Goal: Find specific page/section: Find specific page/section

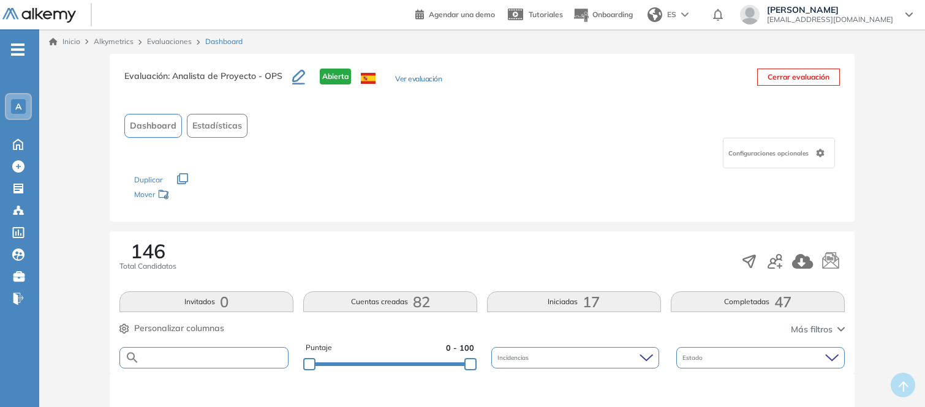
click at [239, 355] on input "text" at bounding box center [214, 357] width 148 height 9
type input "*******"
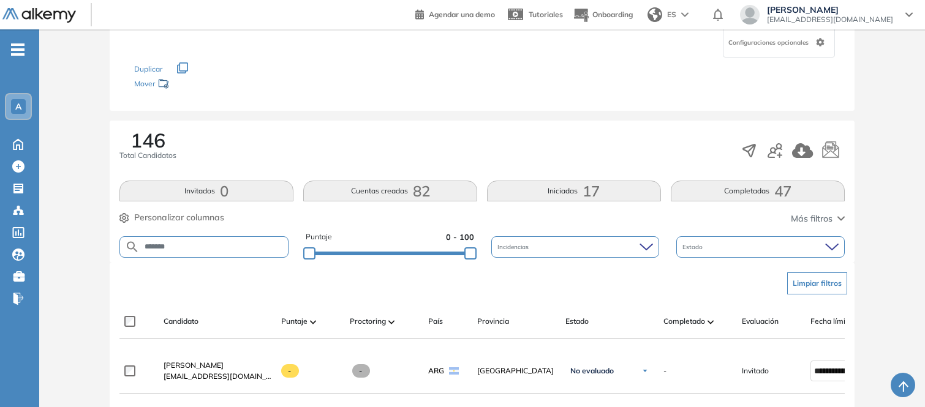
scroll to position [158, 0]
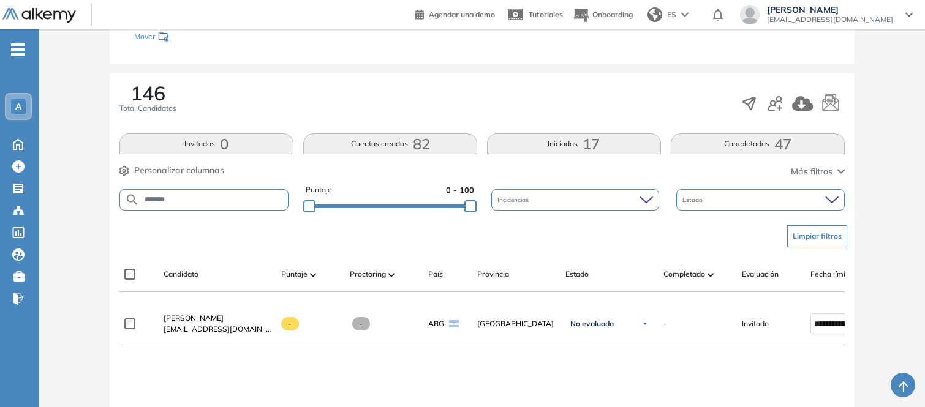
drag, startPoint x: 179, startPoint y: 200, endPoint x: 89, endPoint y: 197, distance: 90.1
click at [89, 197] on div "Evaluación : Analista de Proyecto - OPS Abierta Ver evaluación Cerrar evaluació…" at bounding box center [482, 241] width 876 height 691
type input "******"
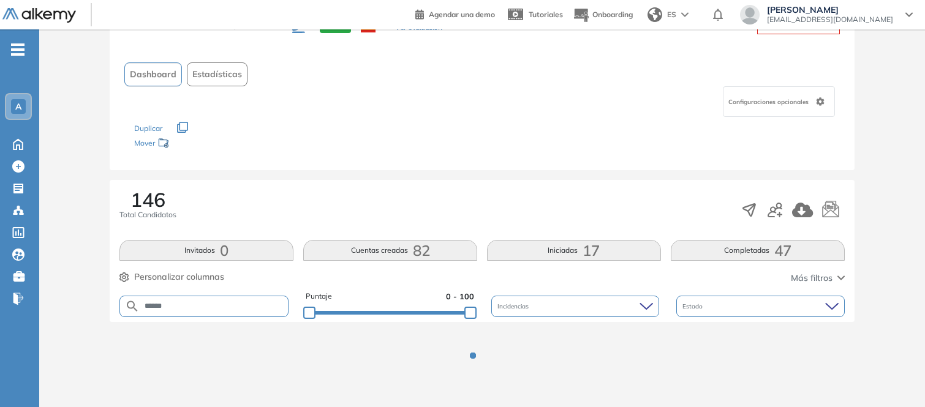
scroll to position [100, 0]
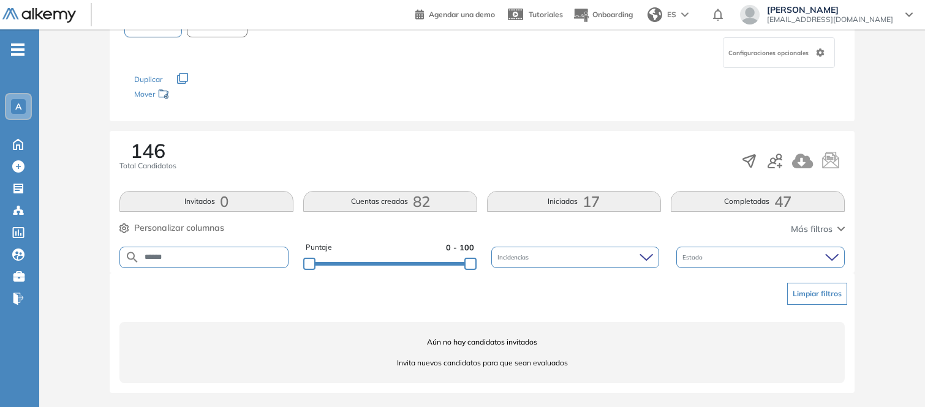
drag, startPoint x: 186, startPoint y: 257, endPoint x: 97, endPoint y: 255, distance: 88.8
click at [97, 255] on div "Evaluación : Analista de Proyecto - OPS Abierta Ver evaluación Cerrar evaluació…" at bounding box center [482, 180] width 876 height 454
click at [208, 322] on div "Aún no hay candidatos invitados Invita nuevos candidatos para que sean evaluados" at bounding box center [481, 352] width 725 height 61
click at [367, 148] on div "146 Total Candidatos" at bounding box center [481, 161] width 725 height 40
click at [168, 148] on div "146 Total Candidatos" at bounding box center [147, 156] width 57 height 31
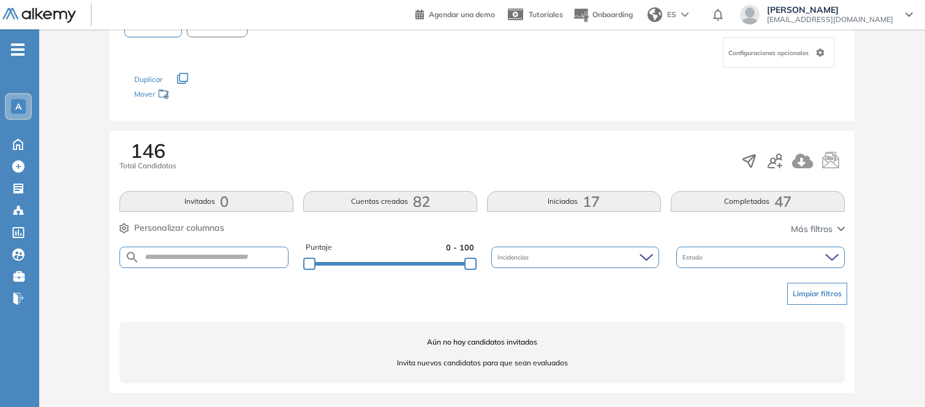
click at [571, 203] on button "Iniciadas 17" at bounding box center [574, 201] width 174 height 21
click at [399, 197] on button "Cuentas creadas 82" at bounding box center [390, 201] width 174 height 21
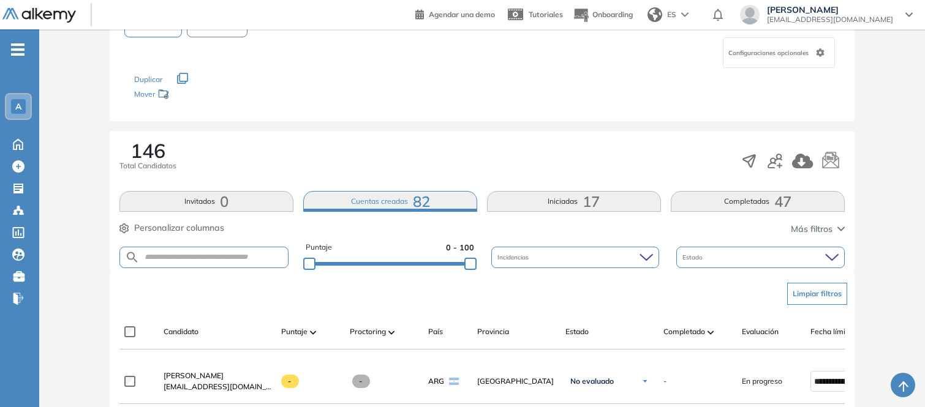
click at [728, 205] on button "Completadas 47" at bounding box center [758, 201] width 174 height 21
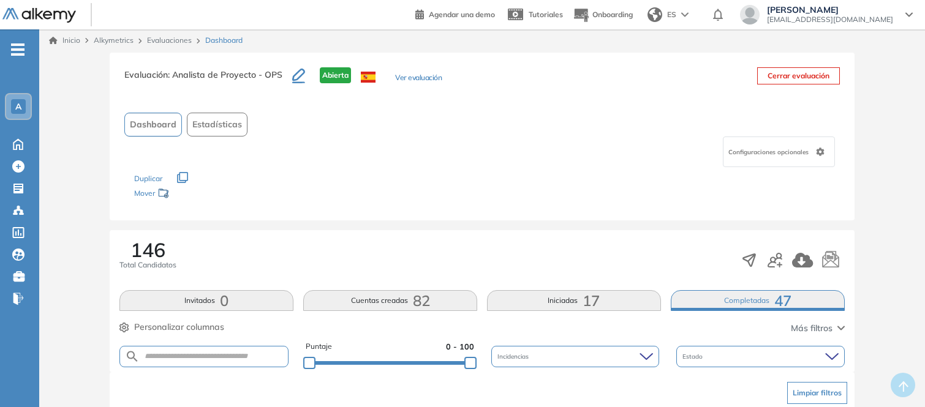
scroll to position [0, 0]
click at [386, 303] on button "Cuentas creadas 82" at bounding box center [390, 302] width 174 height 21
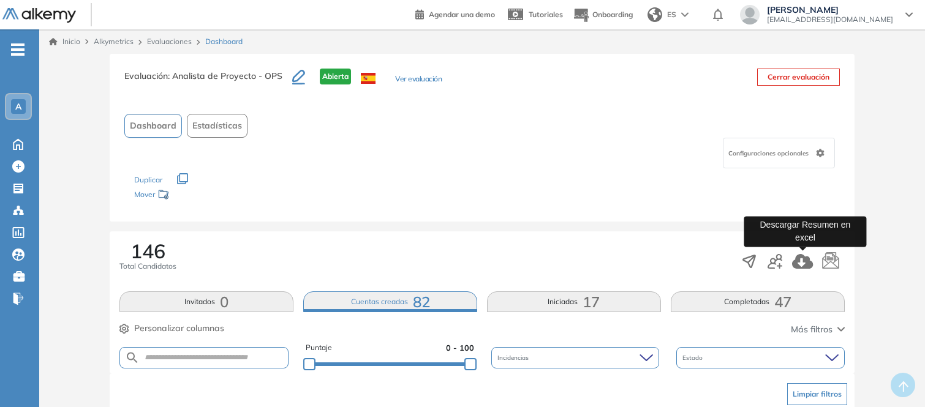
click at [798, 265] on icon "button" at bounding box center [802, 261] width 21 height 15
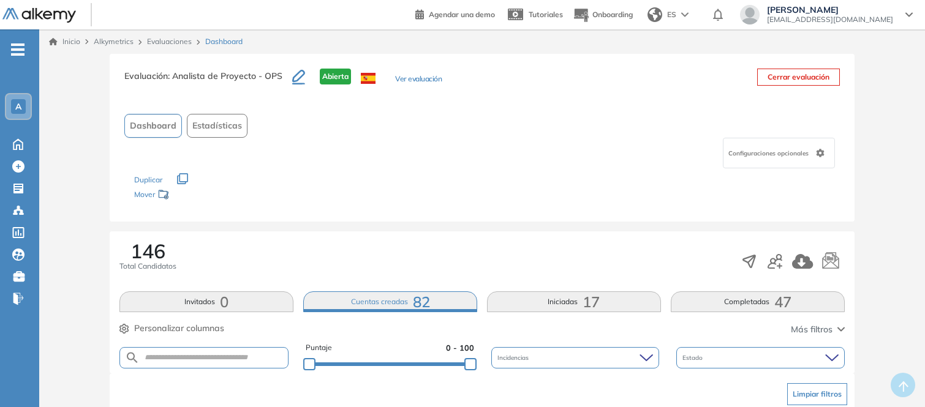
click at [159, 255] on span "146" at bounding box center [147, 251] width 35 height 20
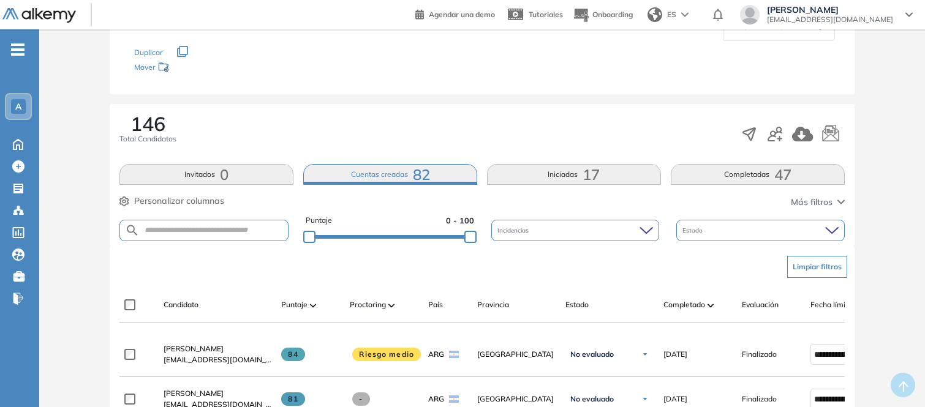
scroll to position [158, 0]
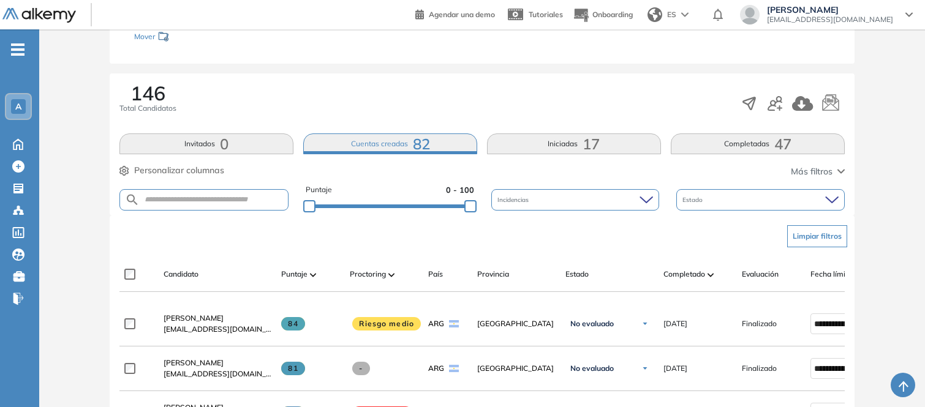
click at [581, 139] on button "Iniciadas 17" at bounding box center [574, 144] width 174 height 21
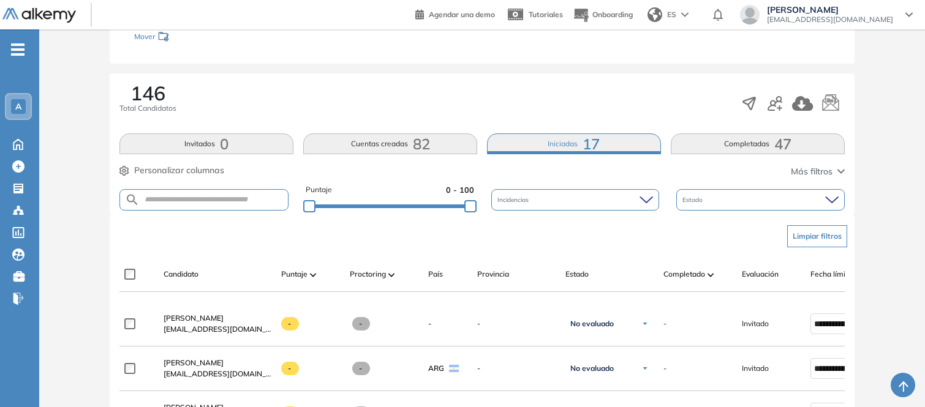
click at [770, 144] on button "Completadas 47" at bounding box center [758, 144] width 174 height 21
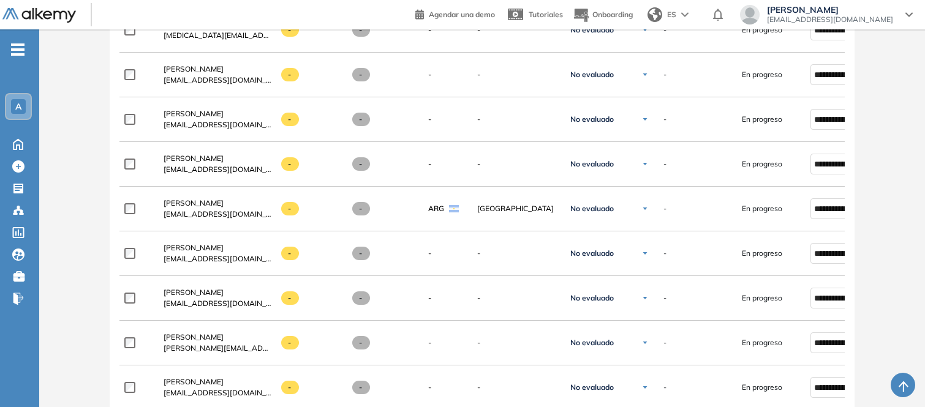
scroll to position [0, 0]
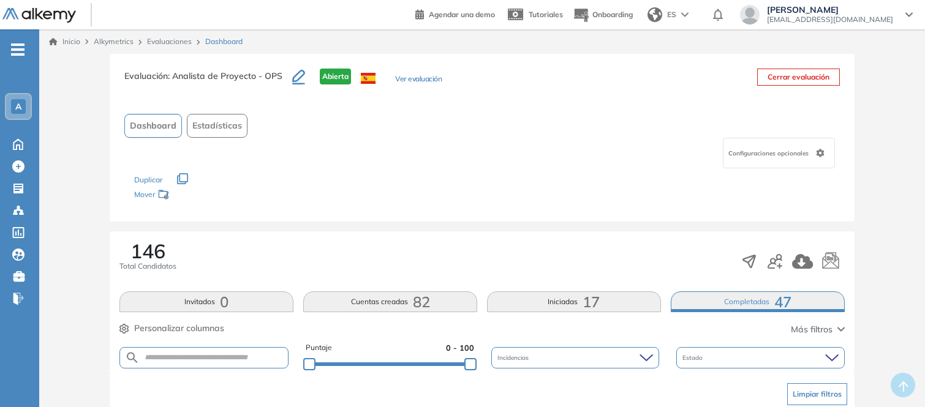
click at [421, 302] on span "82" at bounding box center [421, 302] width 17 height 0
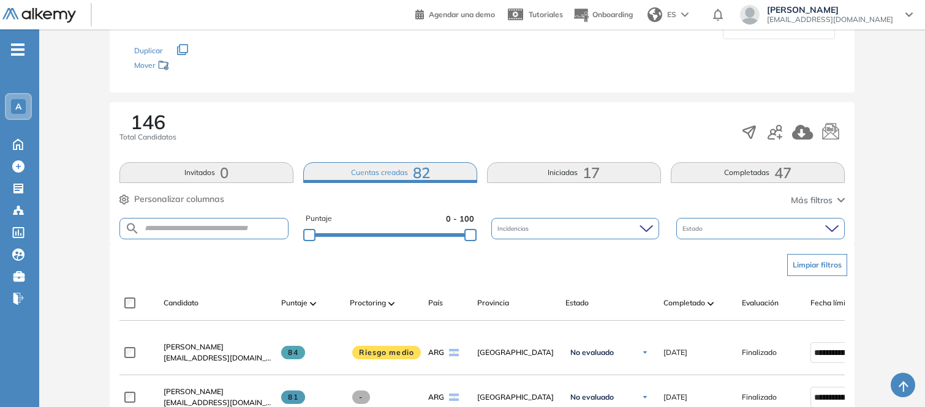
scroll to position [92, 0]
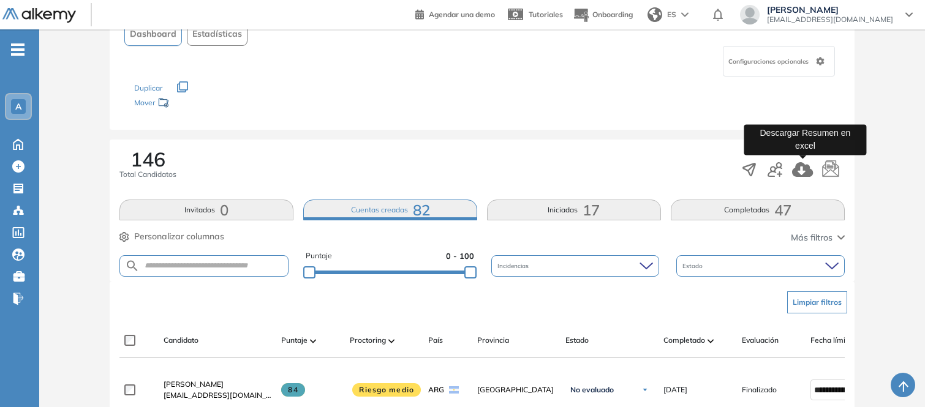
click at [802, 172] on icon "button" at bounding box center [802, 169] width 21 height 15
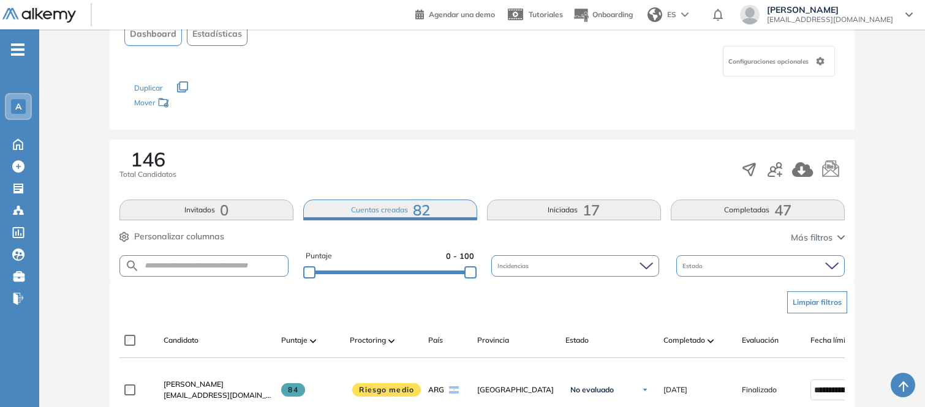
scroll to position [0, 0]
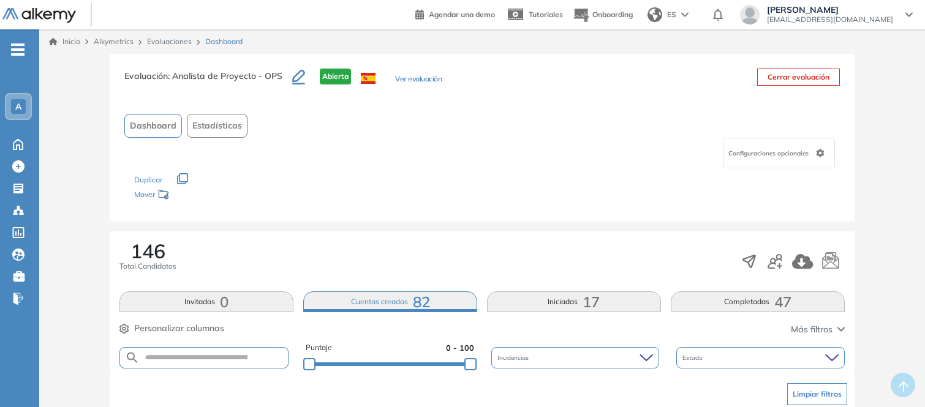
click at [210, 124] on span "Estadísticas" at bounding box center [217, 125] width 50 height 13
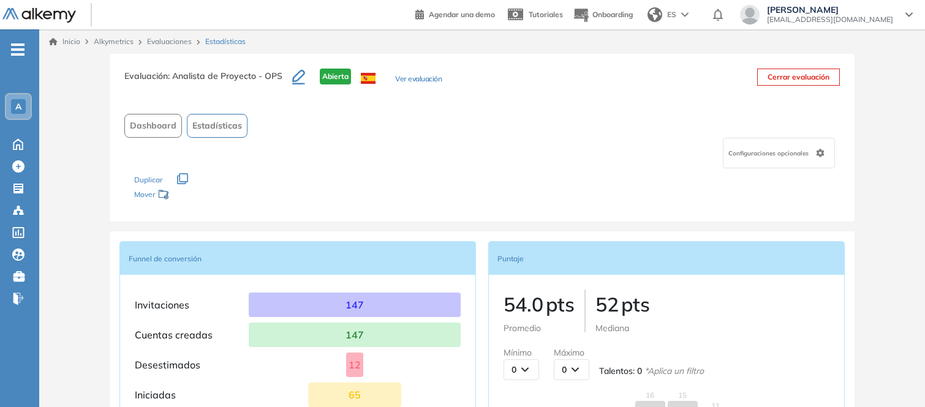
click at [152, 125] on span "Dashboard" at bounding box center [153, 125] width 47 height 13
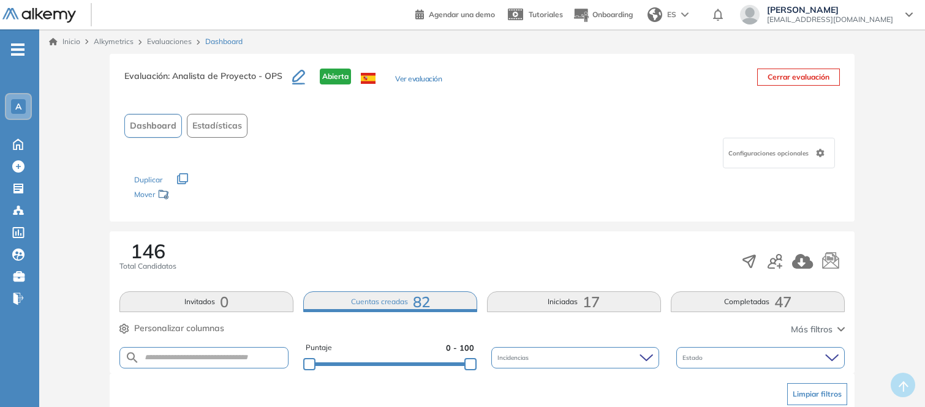
click at [415, 75] on button "Ver evaluación" at bounding box center [418, 79] width 47 height 13
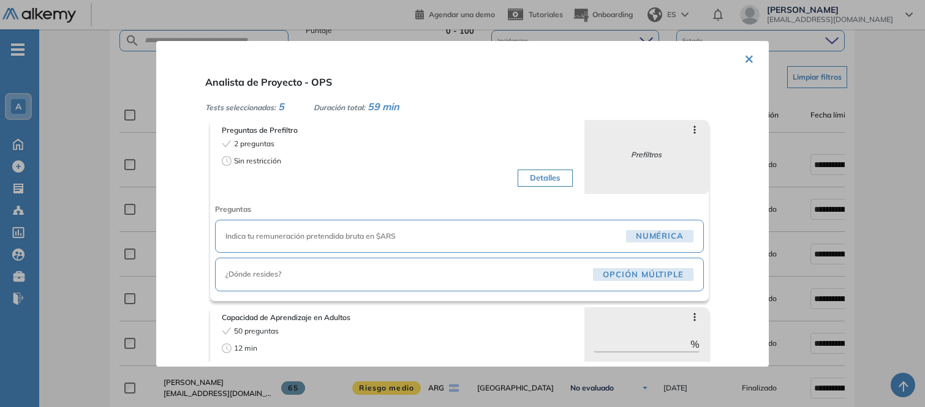
click at [737, 55] on div "× Analista de Proyecto - OPS Tests seleccionados: 5 Duración total: 59 min Preg…" at bounding box center [462, 204] width 612 height 326
click at [744, 56] on button "×" at bounding box center [749, 58] width 10 height 24
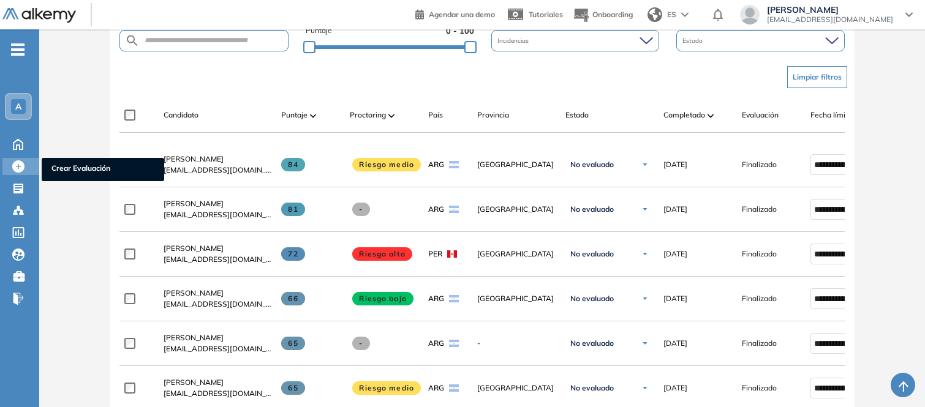
click at [23, 163] on div at bounding box center [19, 165] width 15 height 15
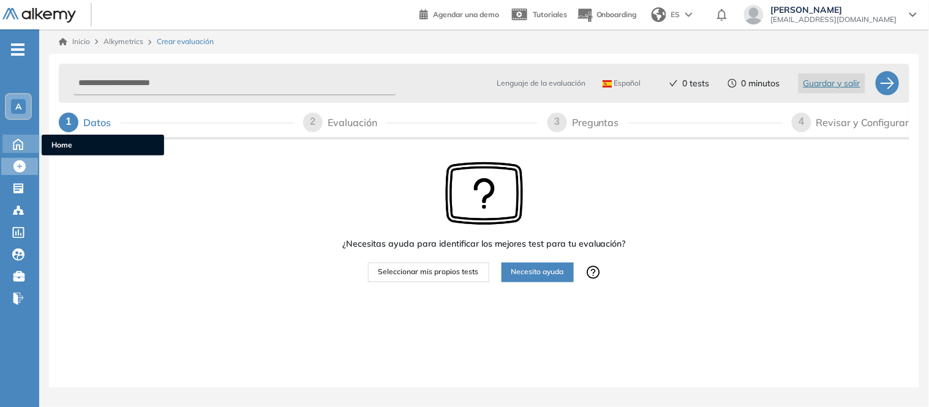
click at [16, 147] on icon at bounding box center [17, 143] width 21 height 15
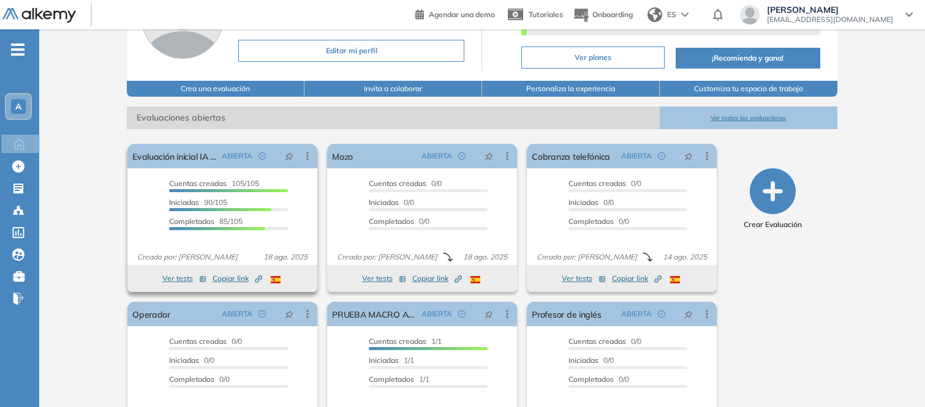
scroll to position [162, 0]
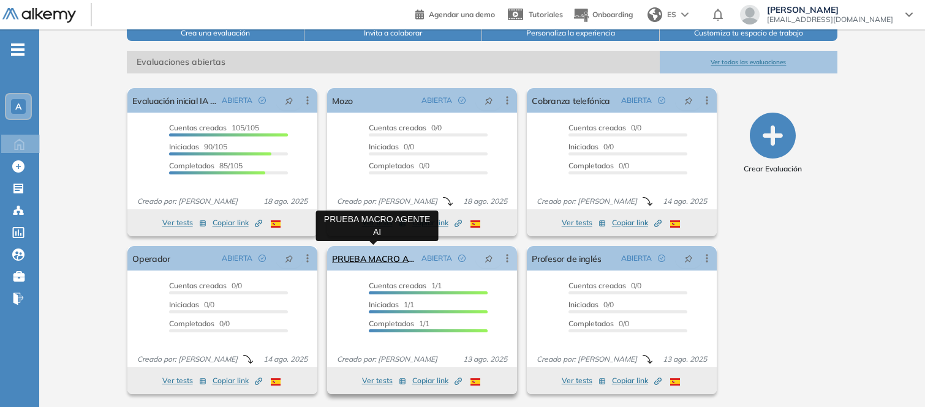
click at [389, 256] on link "PRUEBA MACRO AGENTE AI" at bounding box center [374, 258] width 85 height 24
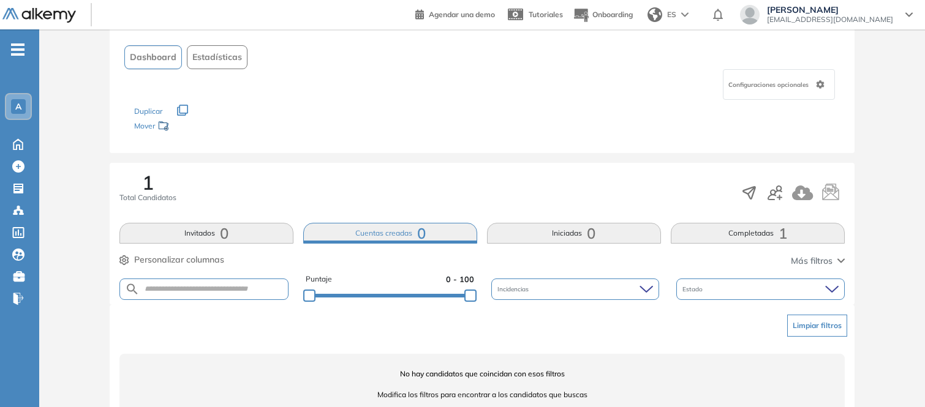
scroll to position [100, 0]
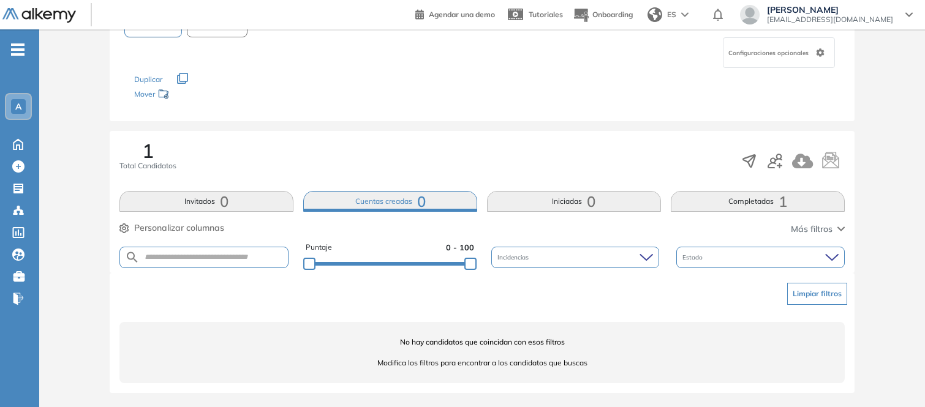
click at [720, 203] on button "Completadas 1" at bounding box center [758, 201] width 174 height 21
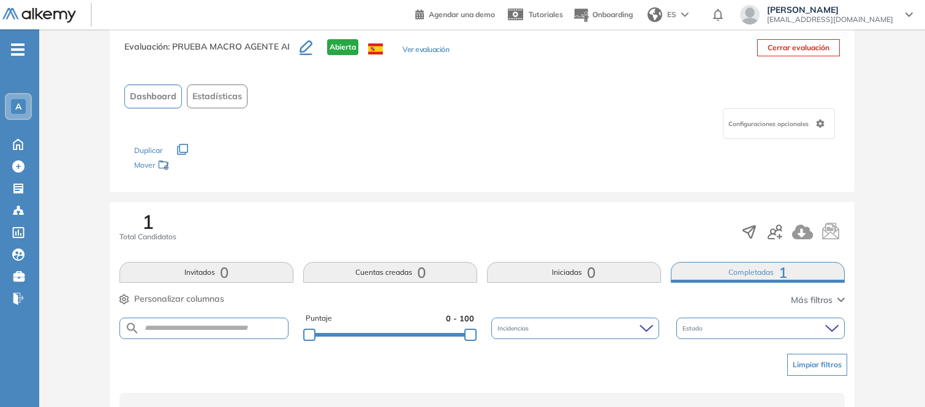
scroll to position [0, 0]
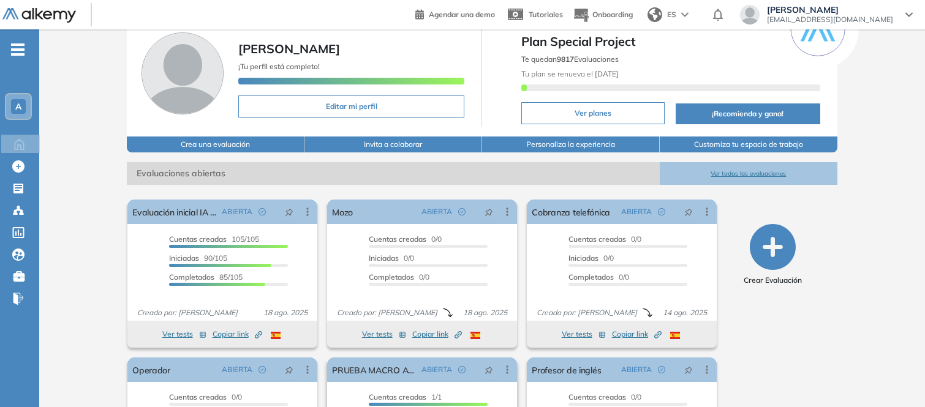
scroll to position [4, 0]
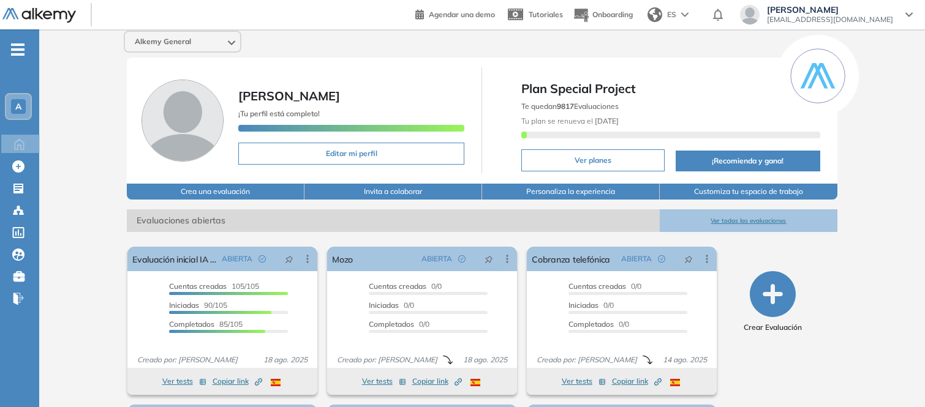
click at [16, 105] on span "A" at bounding box center [18, 107] width 6 height 10
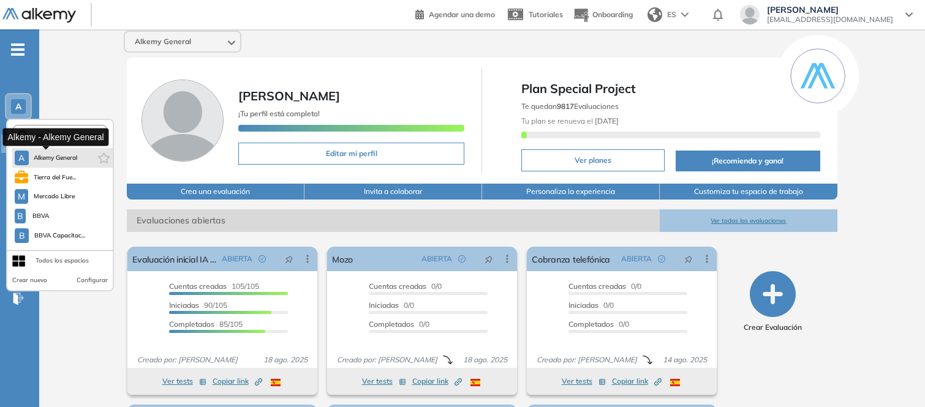
click at [59, 153] on span "Alkemy General" at bounding box center [56, 158] width 44 height 10
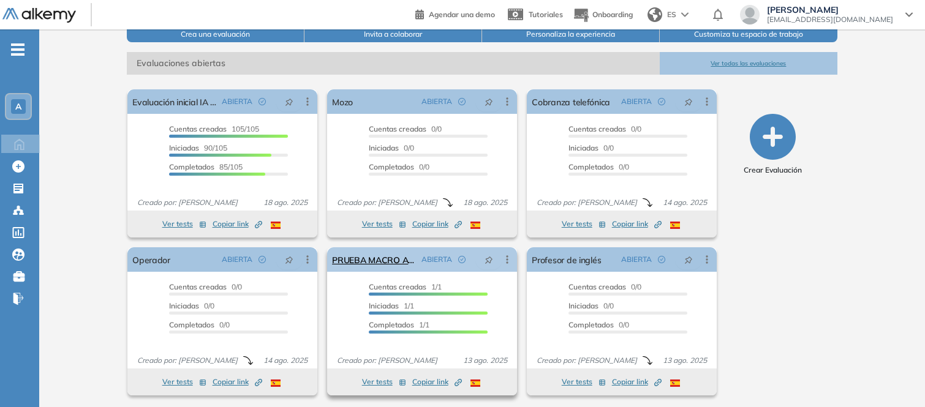
scroll to position [162, 0]
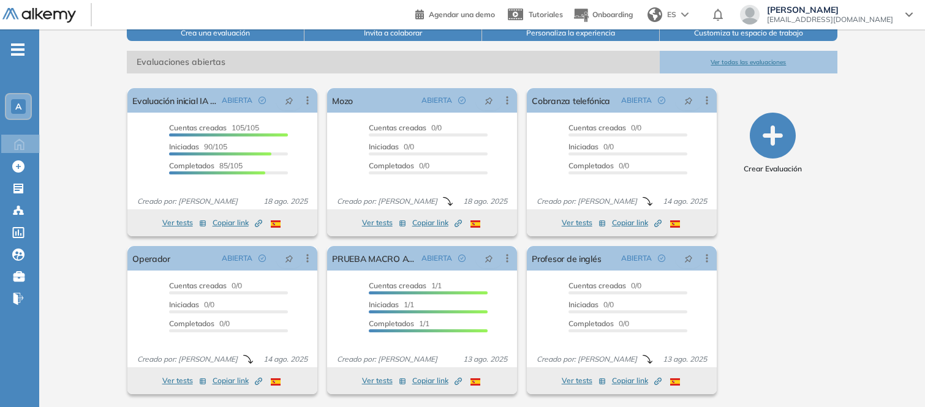
click at [740, 63] on button "Ver todas las evaluaciones" at bounding box center [749, 62] width 178 height 23
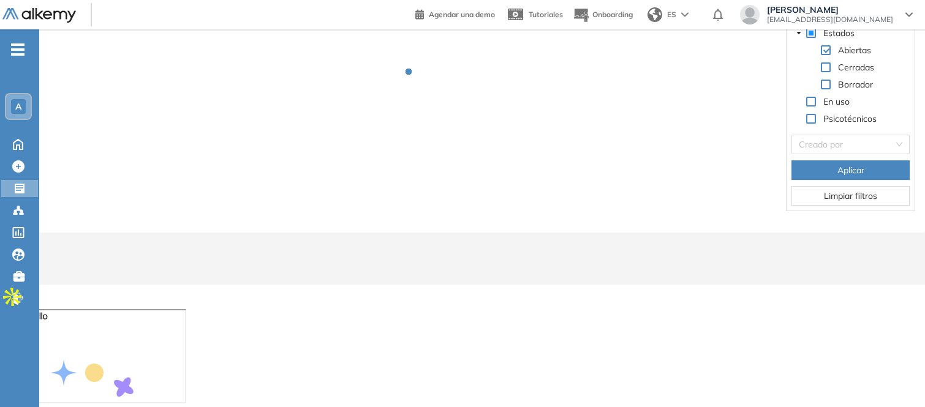
scroll to position [29, 0]
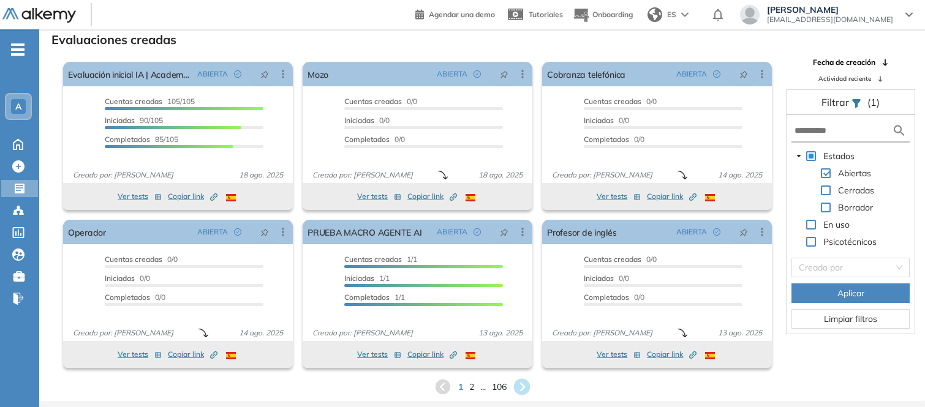
click at [521, 386] on icon at bounding box center [521, 387] width 17 height 17
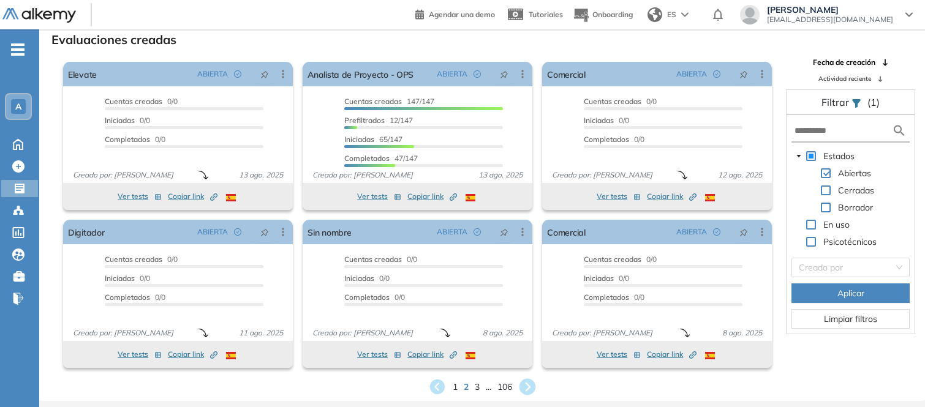
click at [530, 388] on icon at bounding box center [527, 387] width 17 height 17
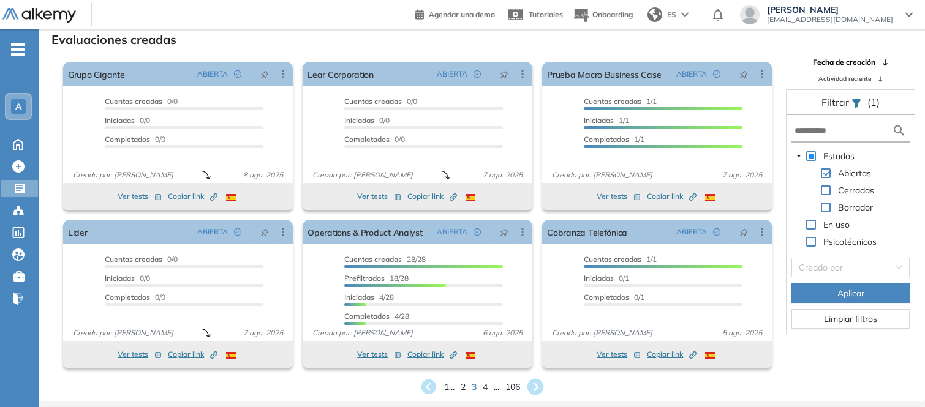
click at [540, 381] on icon at bounding box center [535, 387] width 17 height 17
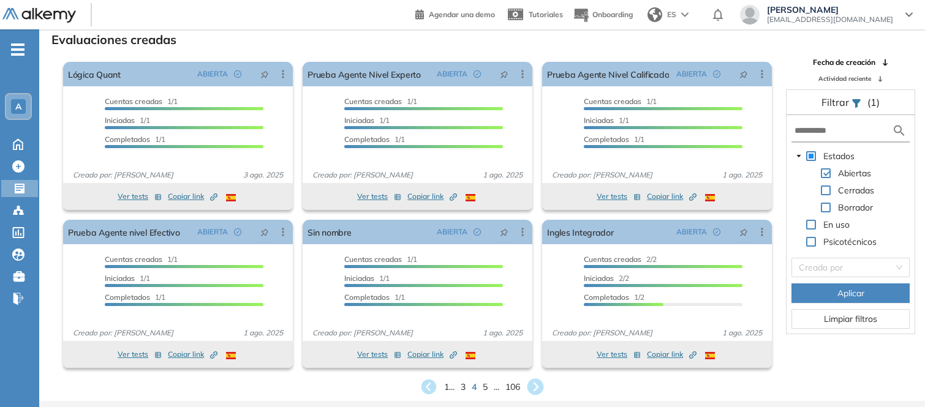
click at [538, 382] on icon at bounding box center [535, 387] width 17 height 17
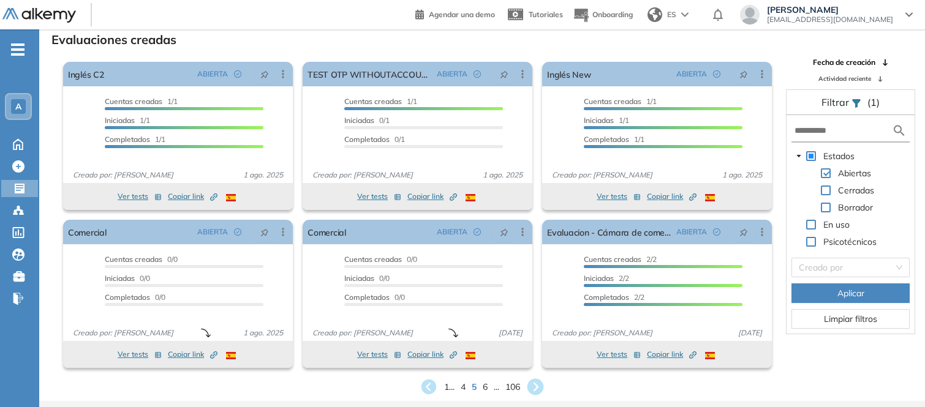
click at [538, 382] on icon at bounding box center [535, 387] width 17 height 17
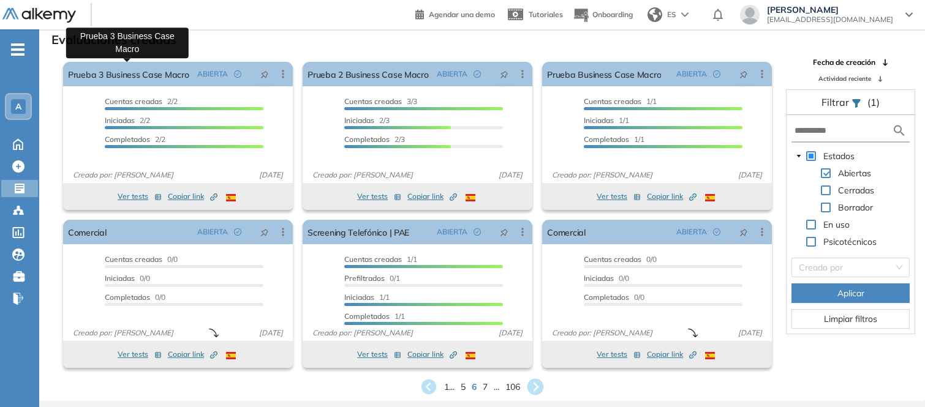
click at [535, 387] on icon at bounding box center [535, 387] width 17 height 17
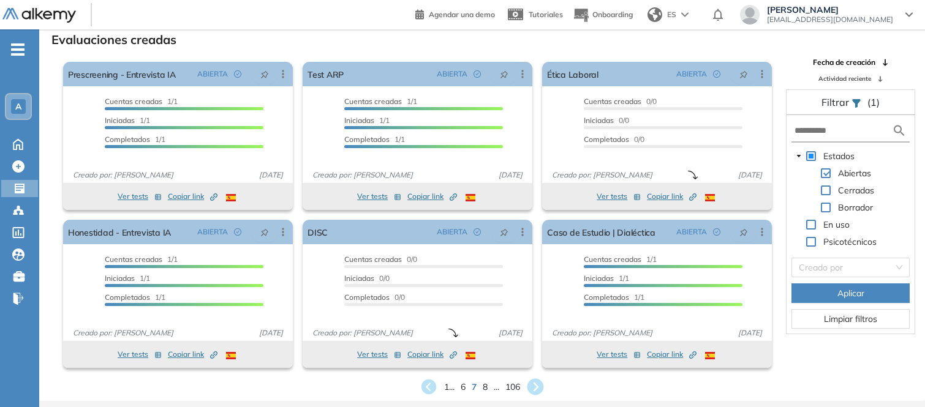
click at [535, 387] on icon at bounding box center [535, 387] width 17 height 17
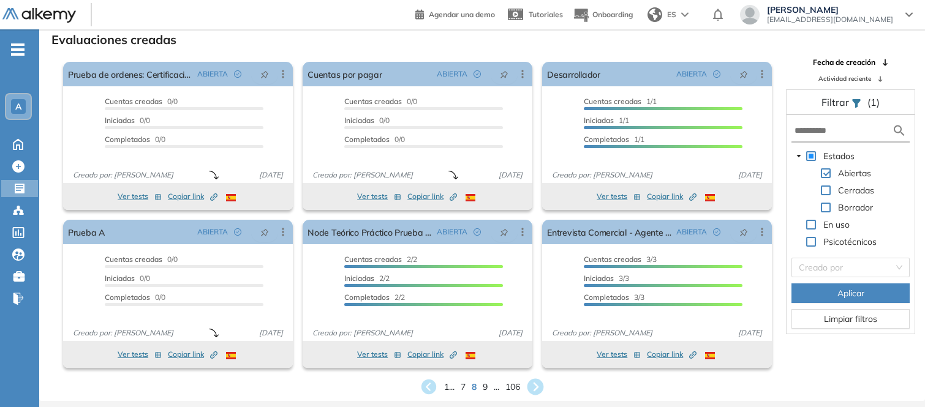
click at [535, 387] on icon at bounding box center [535, 387] width 17 height 17
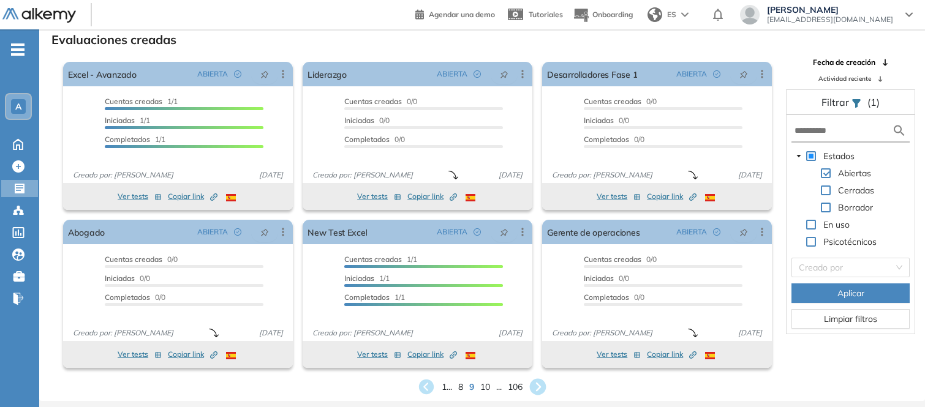
click at [540, 388] on icon at bounding box center [538, 387] width 20 height 20
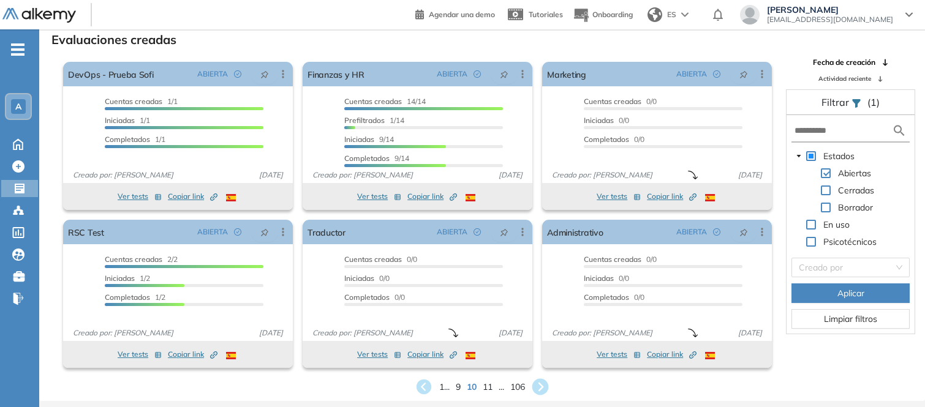
click at [543, 386] on icon at bounding box center [540, 387] width 20 height 20
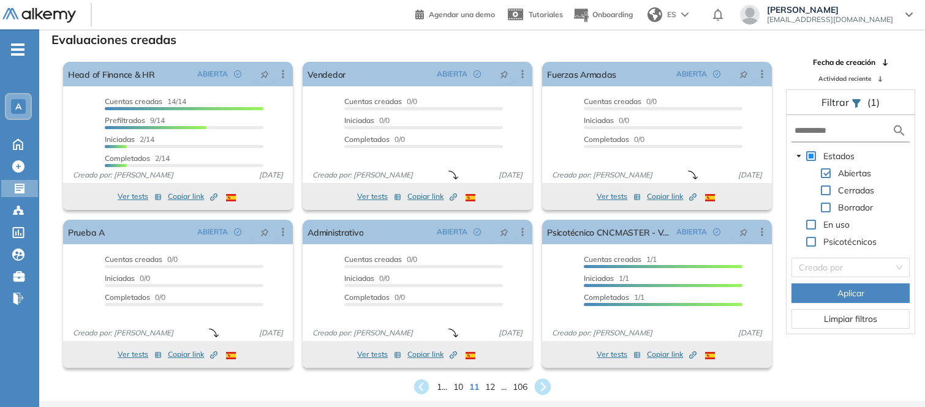
click at [543, 383] on icon at bounding box center [543, 387] width 20 height 20
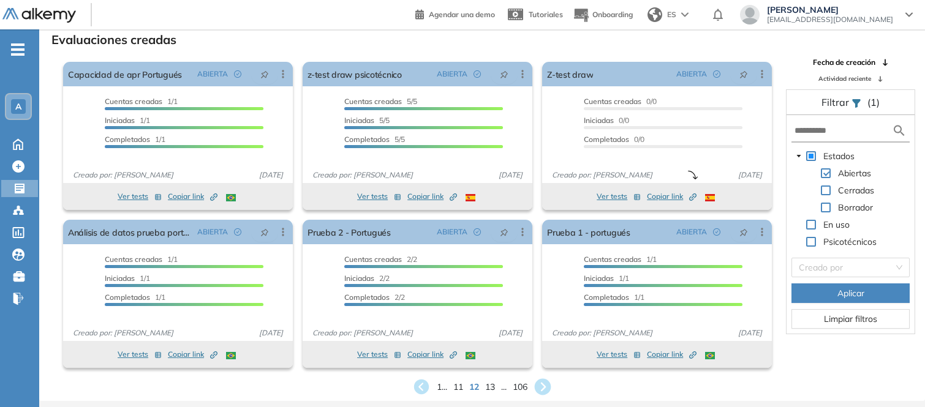
click at [547, 390] on icon at bounding box center [543, 387] width 17 height 17
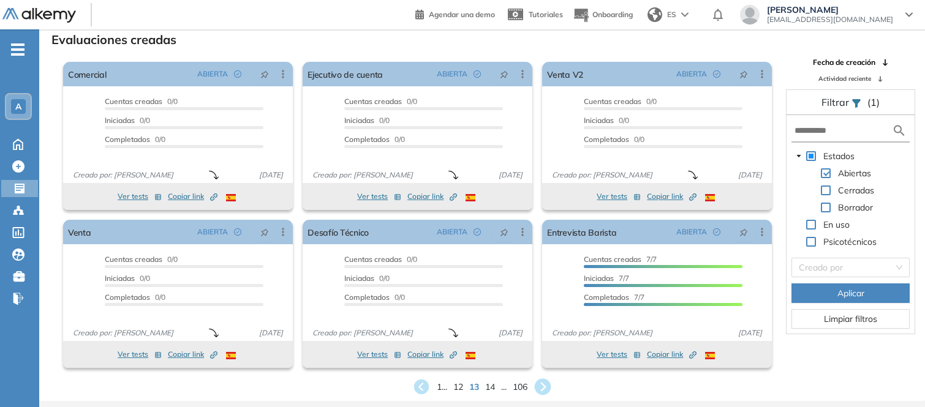
click at [540, 386] on icon at bounding box center [543, 387] width 17 height 17
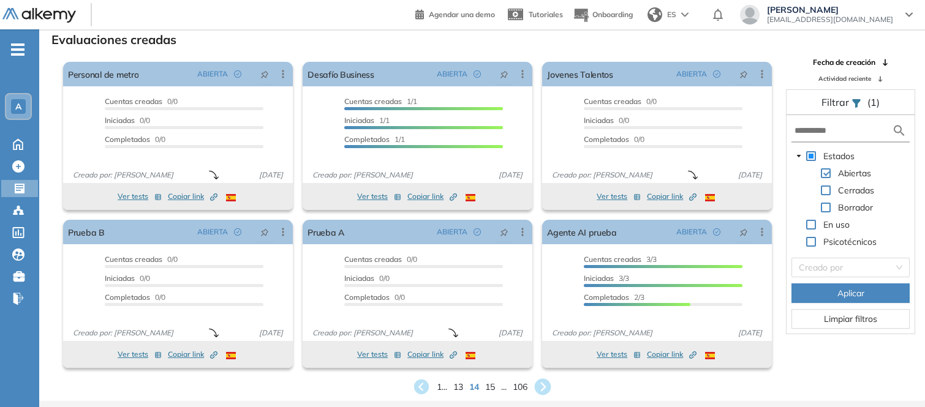
click at [540, 388] on icon at bounding box center [543, 387] width 17 height 17
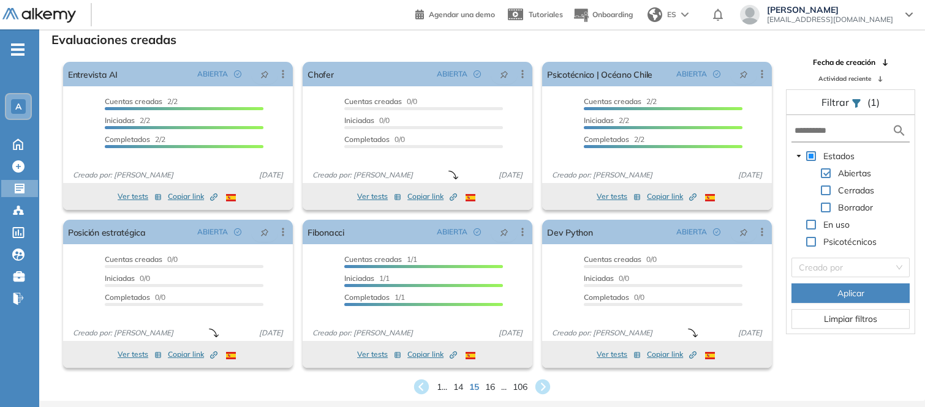
click at [545, 384] on icon at bounding box center [542, 387] width 18 height 18
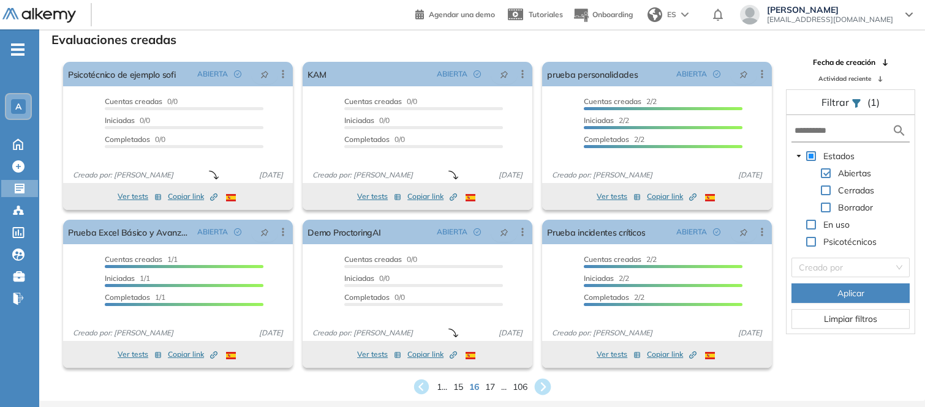
click at [548, 386] on icon at bounding box center [543, 387] width 17 height 17
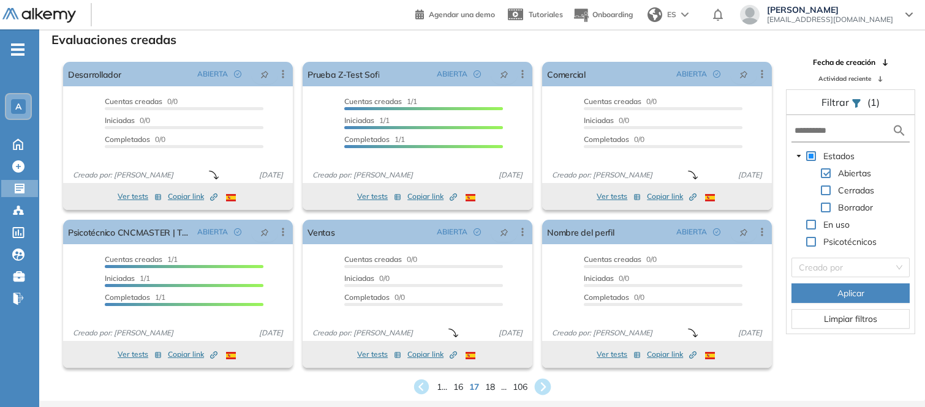
click at [548, 386] on icon at bounding box center [543, 387] width 17 height 17
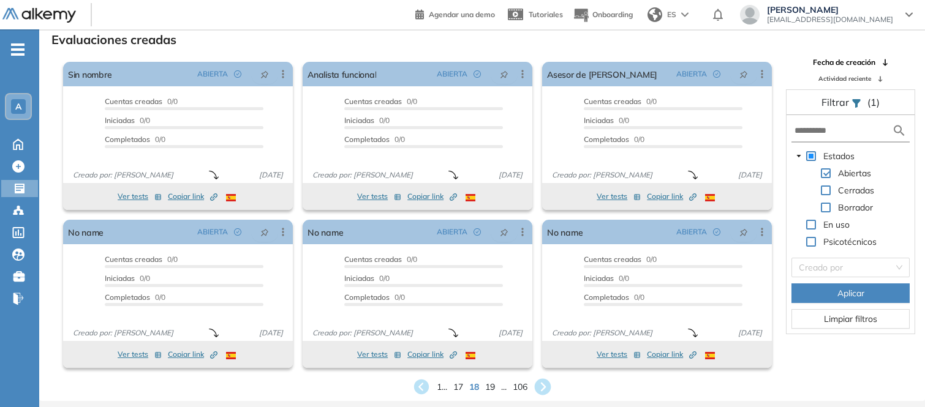
click at [548, 386] on icon at bounding box center [543, 387] width 17 height 17
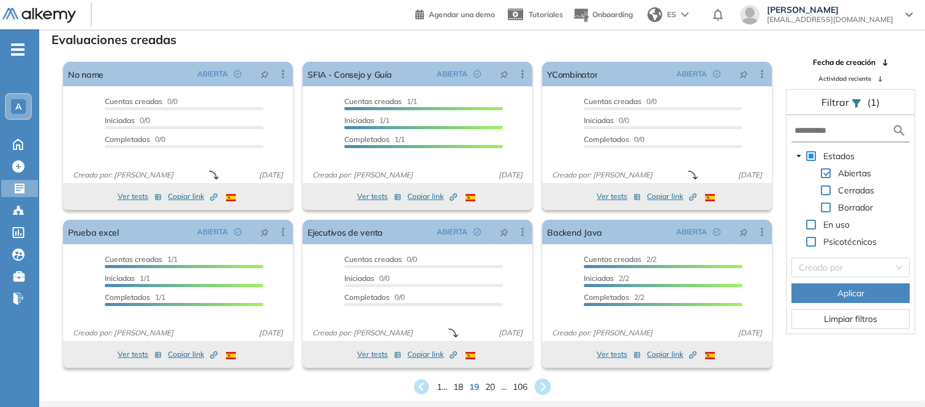
click at [548, 386] on icon at bounding box center [543, 387] width 17 height 17
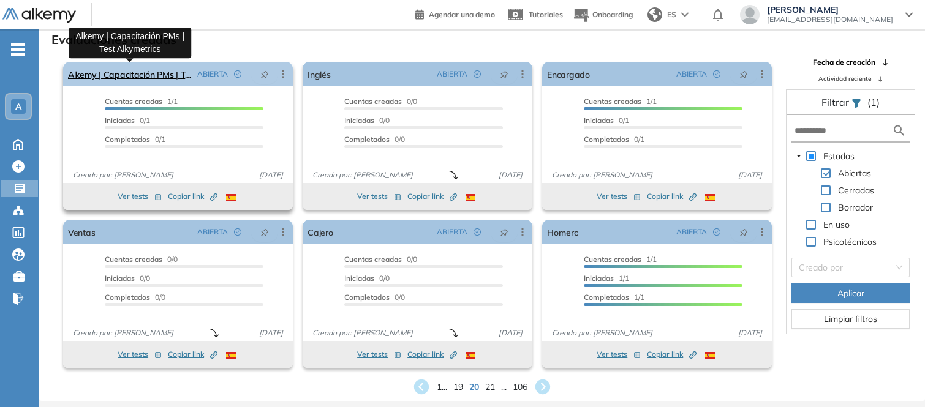
click at [145, 70] on link "Alkemy | Capacitación PMs | Test Alkymetrics" at bounding box center [130, 74] width 124 height 24
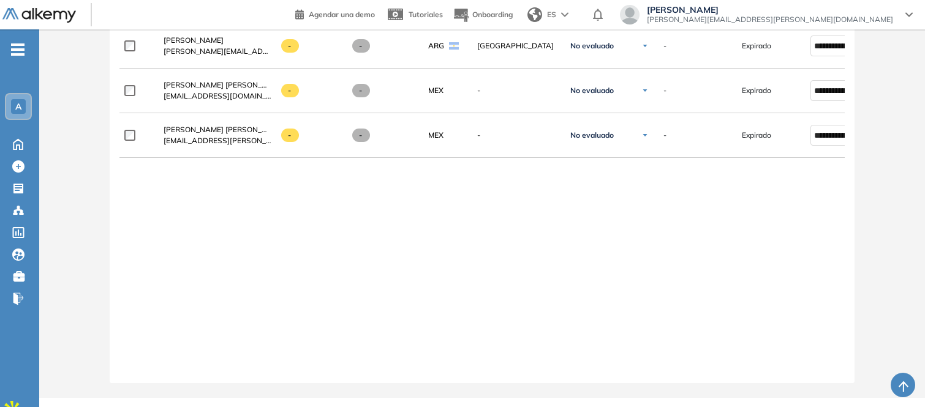
scroll to position [134, 0]
